Goal: Task Accomplishment & Management: Use online tool/utility

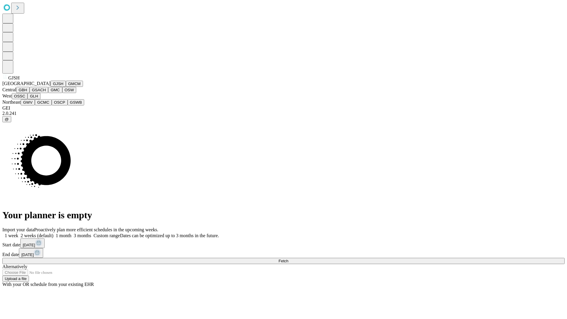
click at [51, 87] on button "GJSH" at bounding box center [58, 84] width 15 height 6
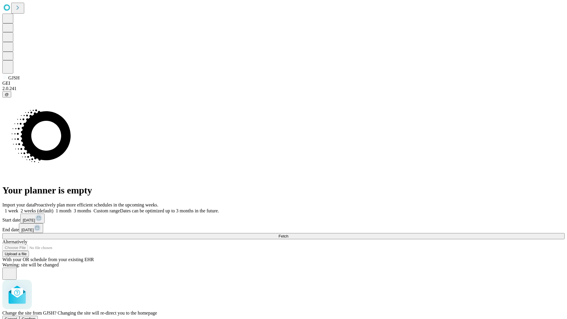
click at [36, 317] on span "Confirm" at bounding box center [29, 319] width 14 height 4
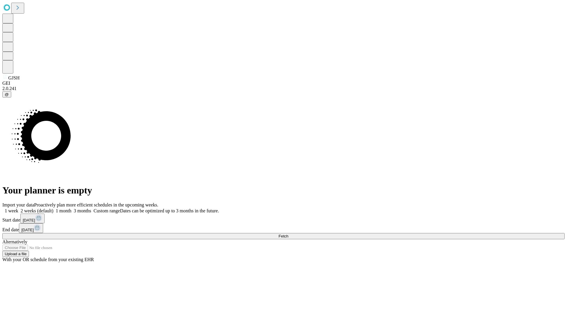
click at [71, 208] on label "1 month" at bounding box center [62, 210] width 18 height 5
click at [288, 234] on span "Fetch" at bounding box center [283, 236] width 10 height 4
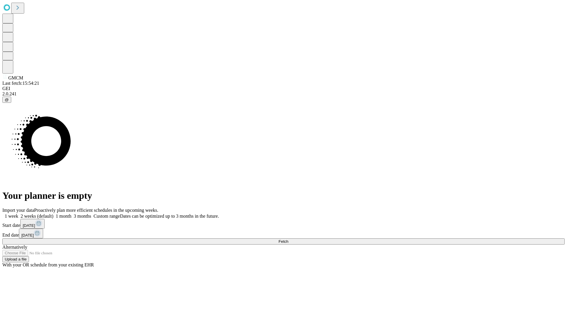
click at [71, 214] on label "1 month" at bounding box center [62, 216] width 18 height 5
click at [288, 239] on span "Fetch" at bounding box center [283, 241] width 10 height 4
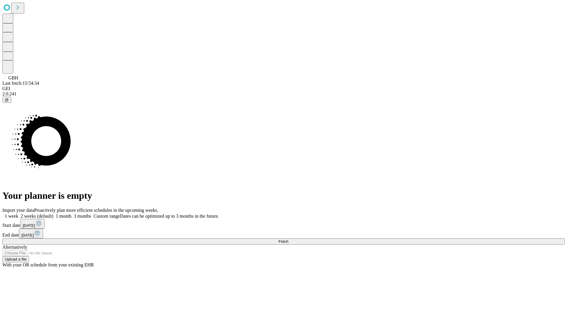
click at [288, 239] on span "Fetch" at bounding box center [283, 241] width 10 height 4
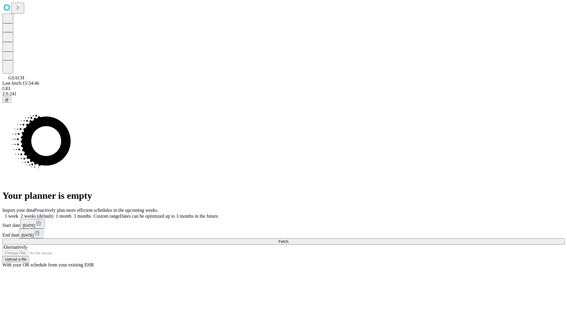
click at [71, 214] on label "1 month" at bounding box center [62, 216] width 18 height 5
click at [288, 239] on span "Fetch" at bounding box center [283, 241] width 10 height 4
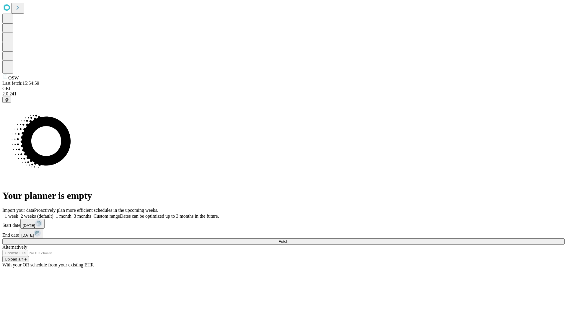
click at [288, 239] on span "Fetch" at bounding box center [283, 241] width 10 height 4
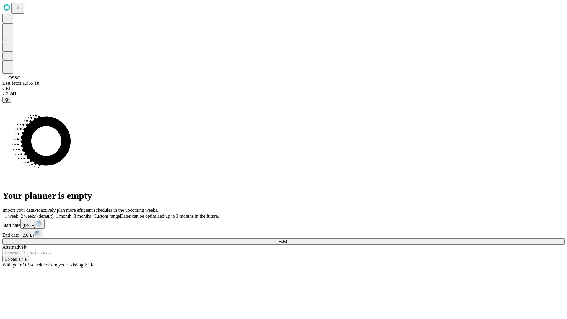
click at [71, 214] on label "1 month" at bounding box center [62, 216] width 18 height 5
click at [288, 239] on span "Fetch" at bounding box center [283, 241] width 10 height 4
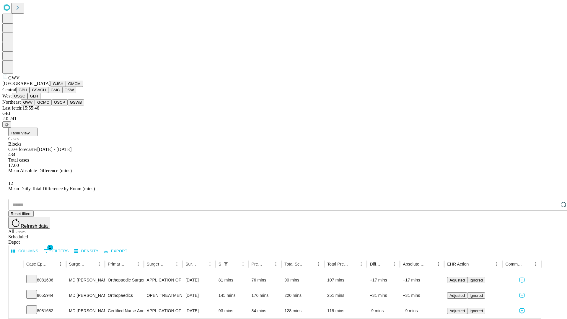
click at [46, 105] on button "GCMC" at bounding box center [43, 102] width 17 height 6
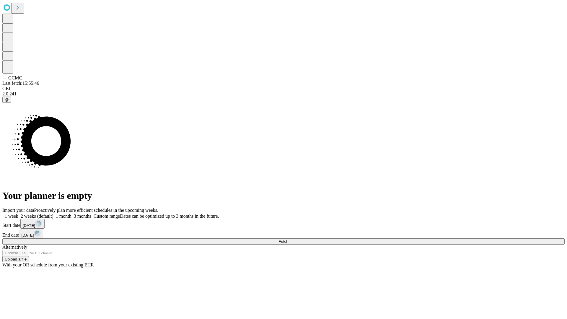
click at [71, 214] on label "1 month" at bounding box center [62, 216] width 18 height 5
click at [288, 239] on span "Fetch" at bounding box center [283, 241] width 10 height 4
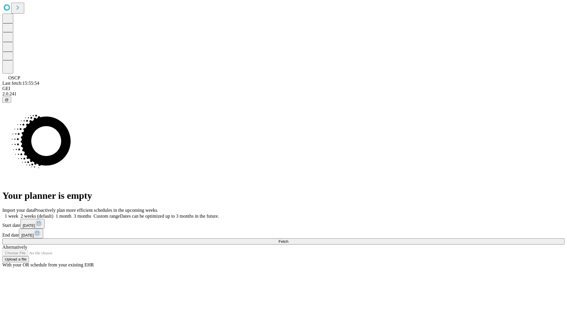
click at [71, 214] on label "1 month" at bounding box center [62, 216] width 18 height 5
click at [288, 239] on span "Fetch" at bounding box center [283, 241] width 10 height 4
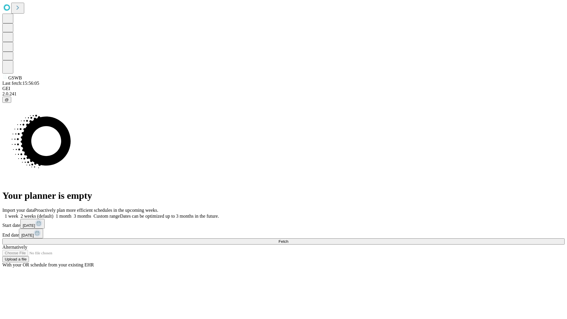
click at [71, 214] on label "1 month" at bounding box center [62, 216] width 18 height 5
click at [288, 239] on span "Fetch" at bounding box center [283, 241] width 10 height 4
